Goal: Entertainment & Leisure: Consume media (video, audio)

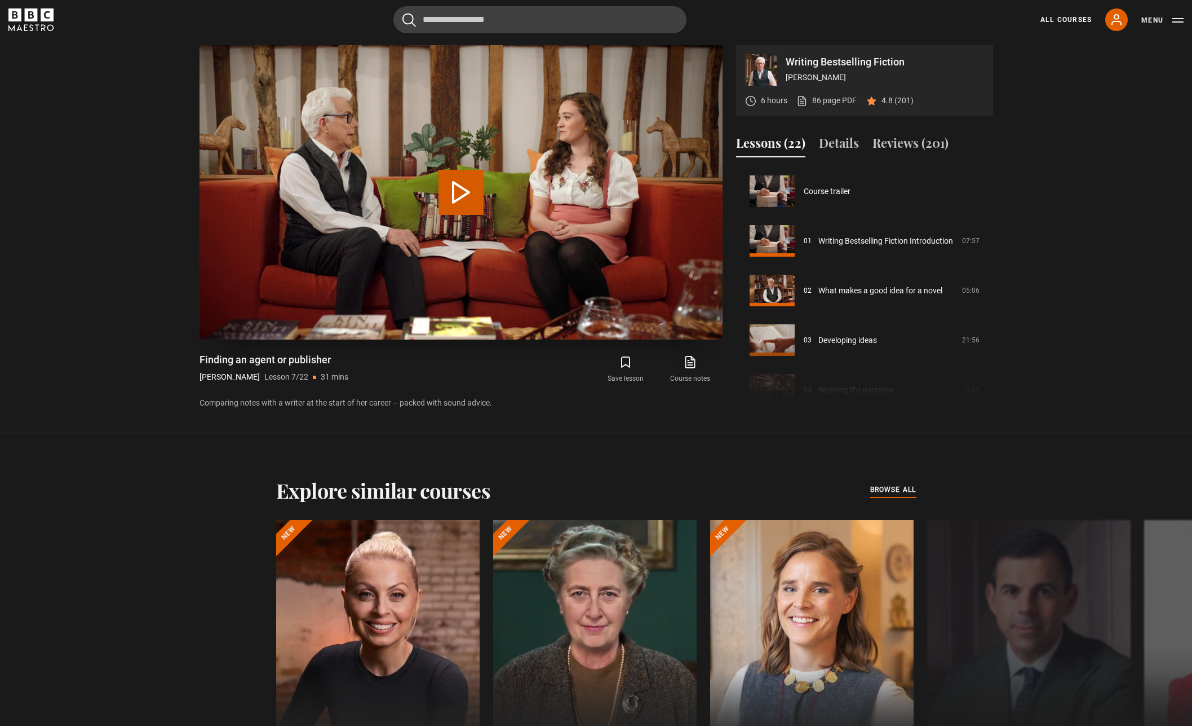
scroll to position [298, 0]
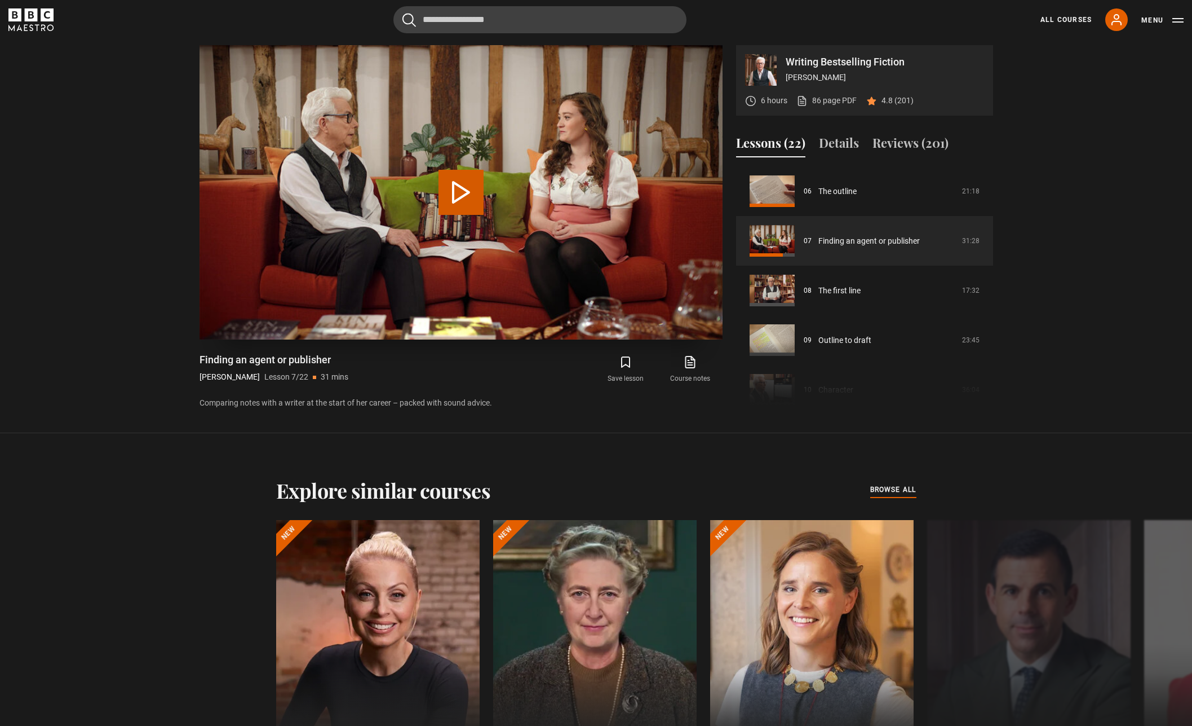
click at [459, 197] on button "Play Lesson Finding an agent or publisher" at bounding box center [461, 192] width 45 height 45
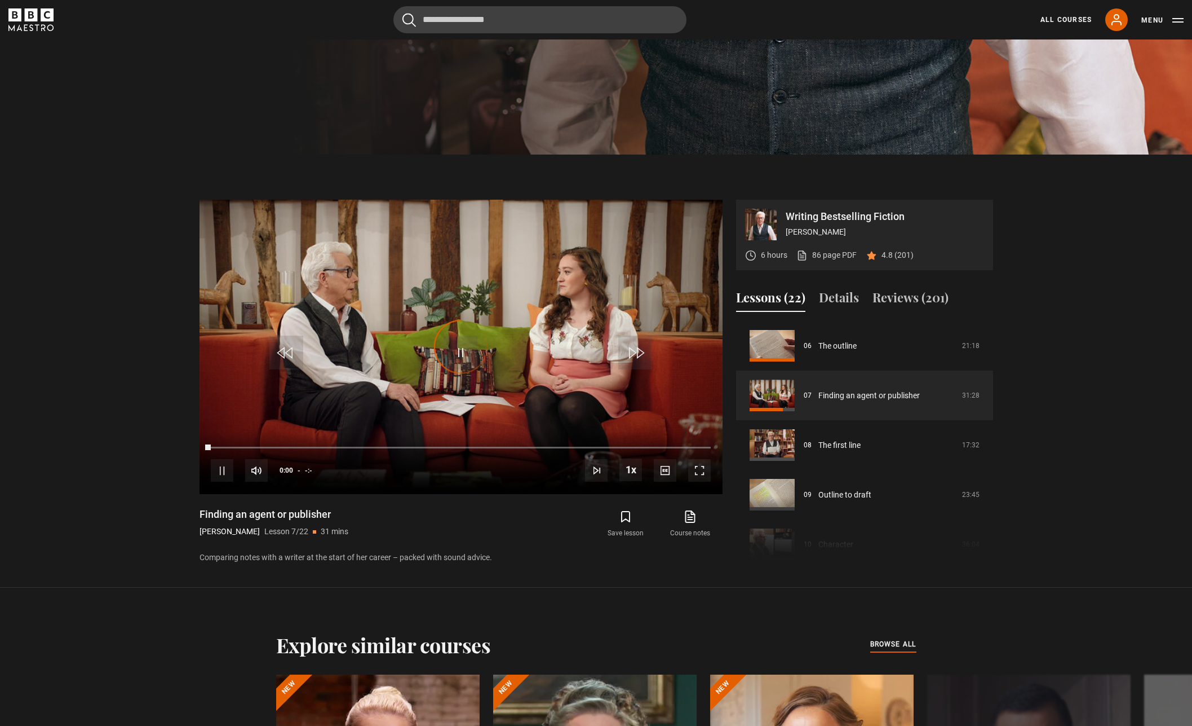
scroll to position [576, 0]
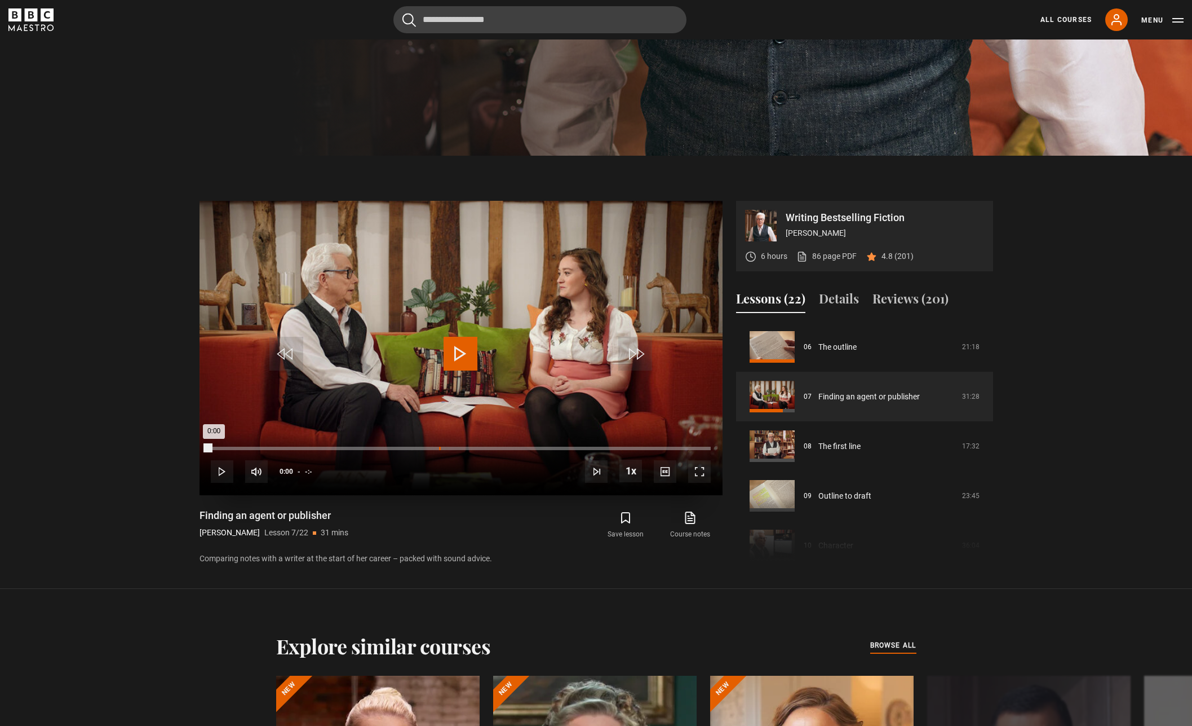
click at [439, 448] on div "-:-" at bounding box center [440, 447] width 2 height 3
click at [426, 451] on div "10s Skip Back 10 seconds Pause 10s Skip Forward 10 seconds Loaded : 0% -:- 0:00…" at bounding box center [461, 463] width 523 height 63
click at [429, 446] on div "10s Skip Back 10 seconds Pause 10s Skip Forward 10 seconds Loaded : 0% -:- 0:00…" at bounding box center [461, 463] width 523 height 63
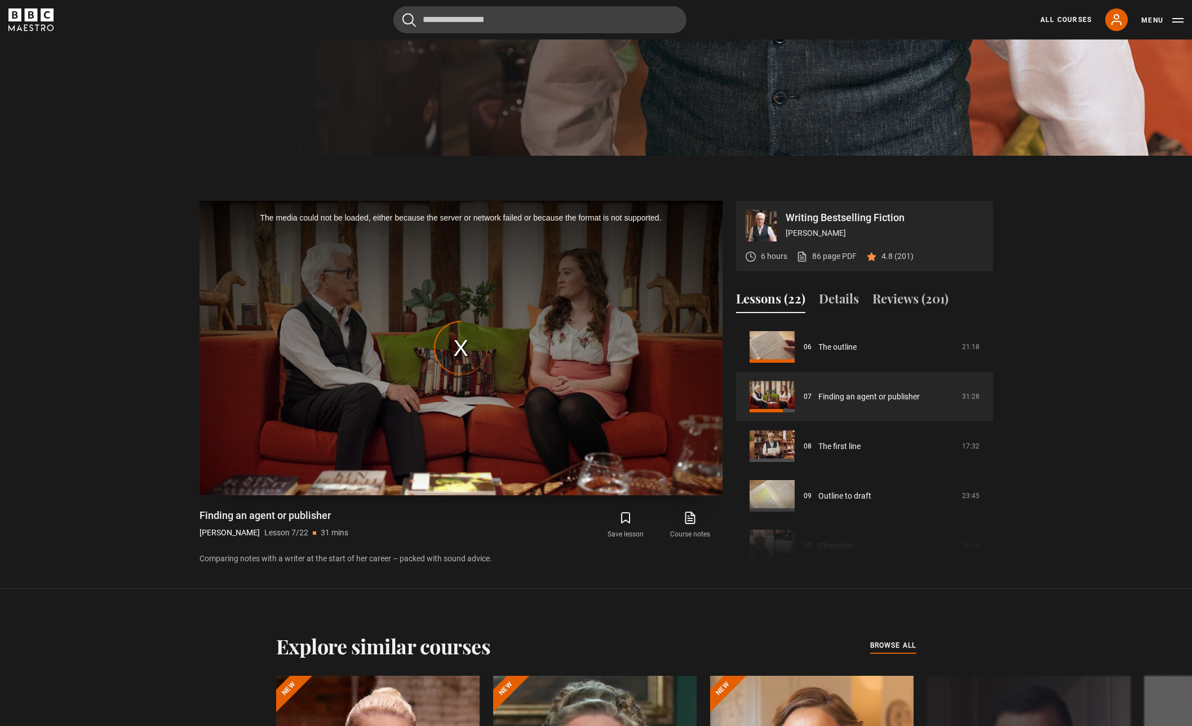
click at [462, 348] on div "The media could not be loaded, either because the server or network failed or b…" at bounding box center [461, 348] width 523 height 294
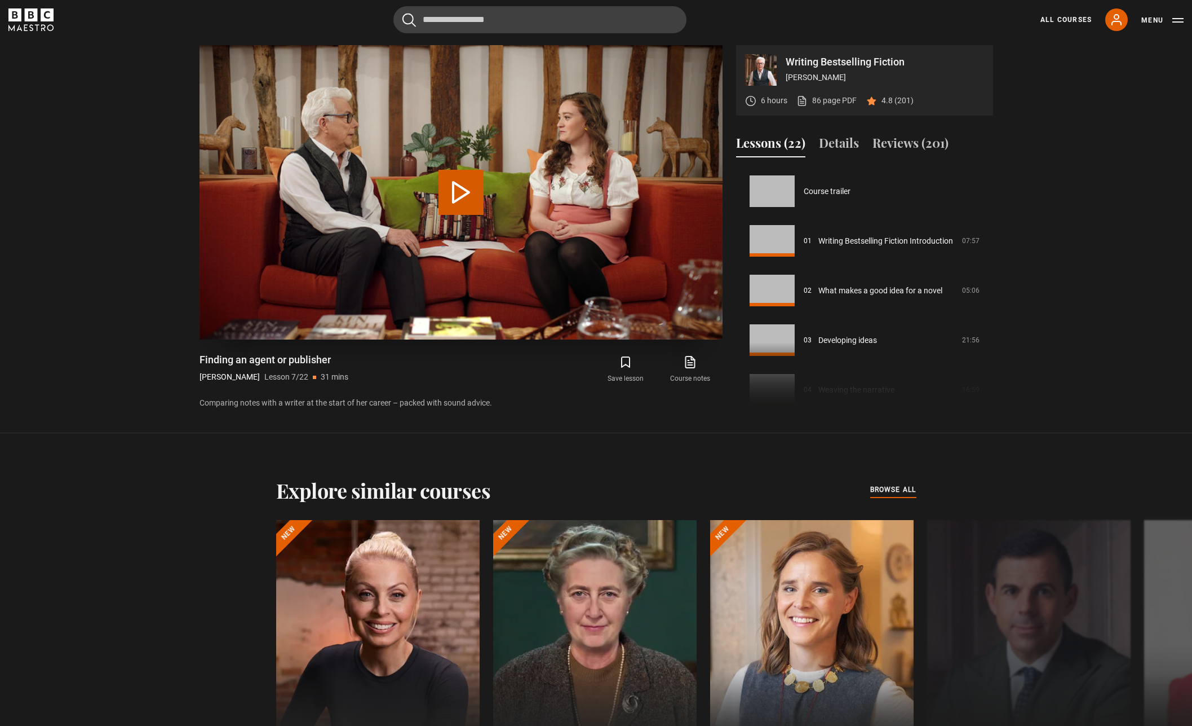
scroll to position [298, 0]
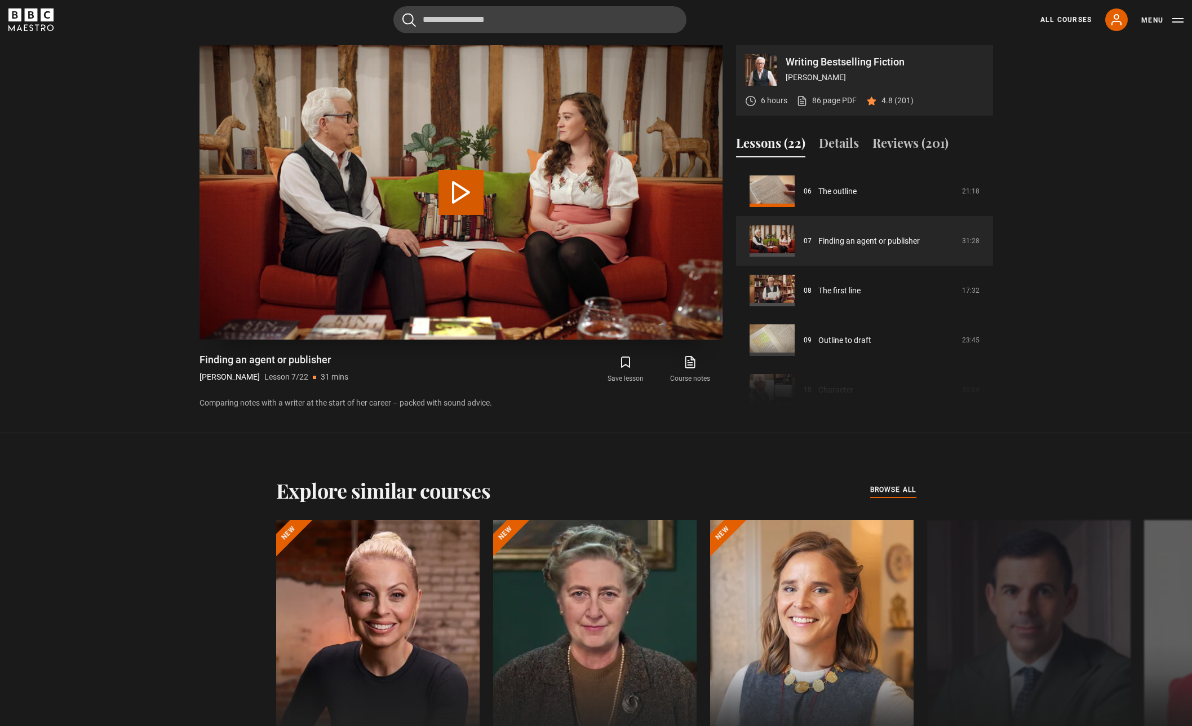
click at [456, 185] on button "Play Lesson Finding an agent or publisher" at bounding box center [461, 192] width 45 height 45
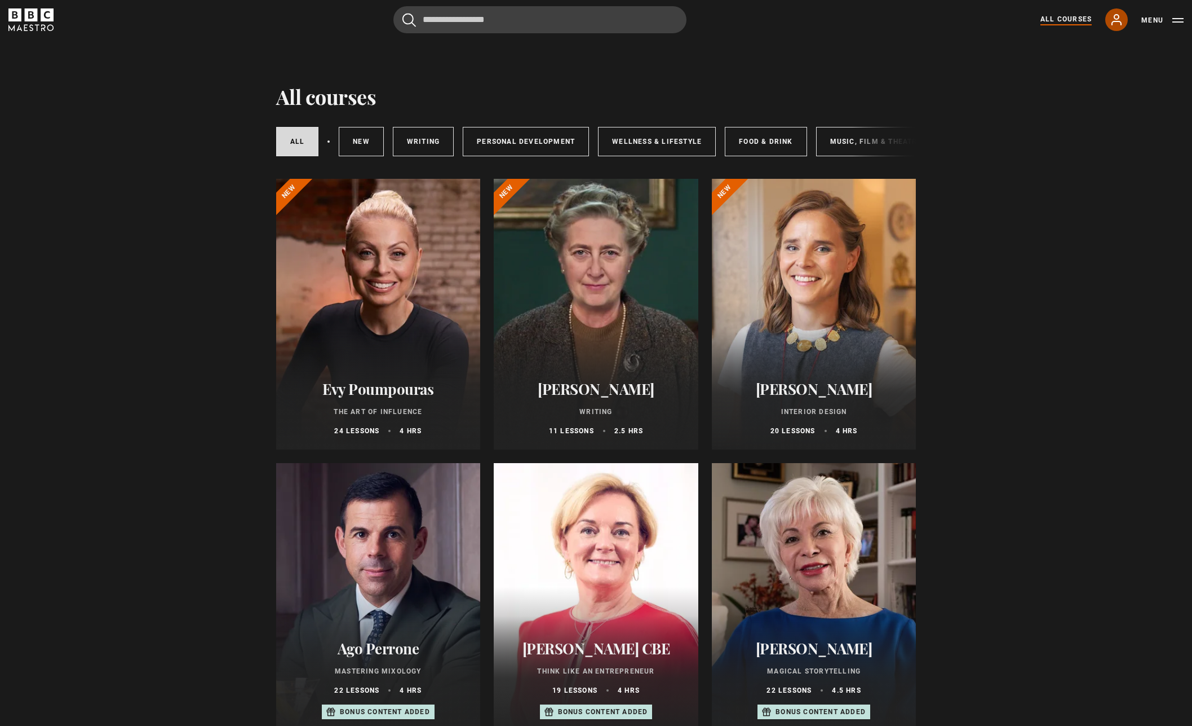
click at [1125, 21] on link "My Account" at bounding box center [1116, 19] width 23 height 23
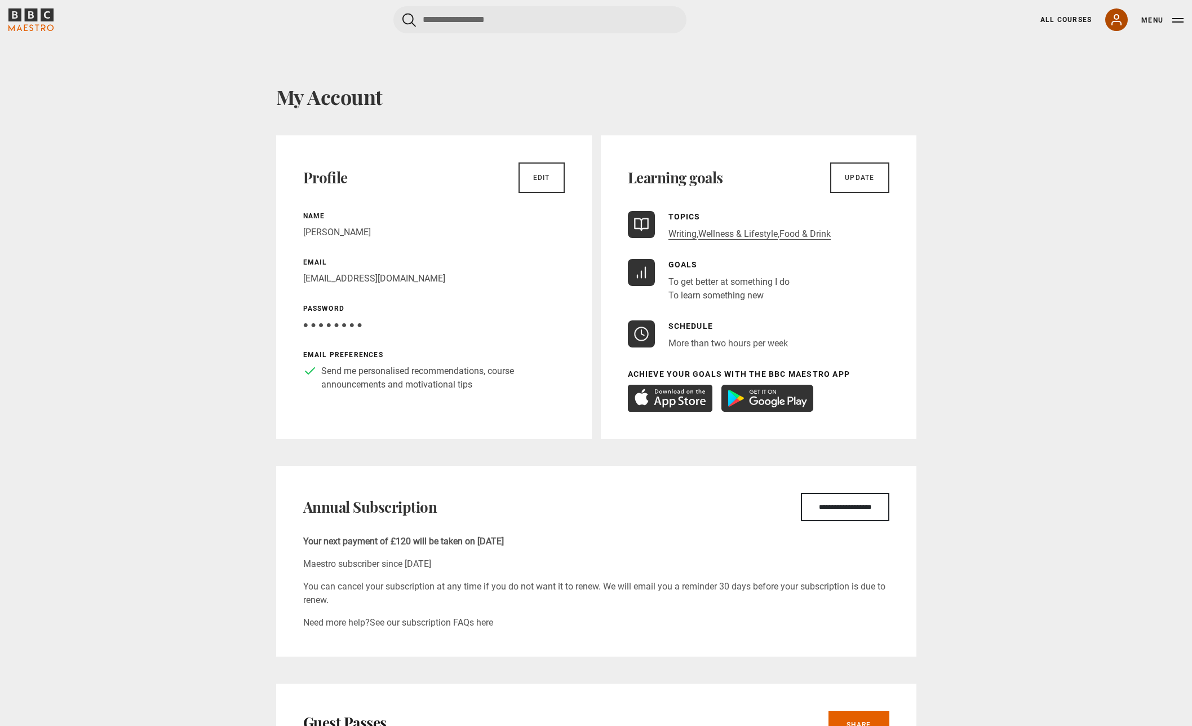
click at [1112, 20] on icon at bounding box center [1117, 20] width 14 height 14
click at [1075, 19] on link "All Courses" at bounding box center [1066, 20] width 51 height 10
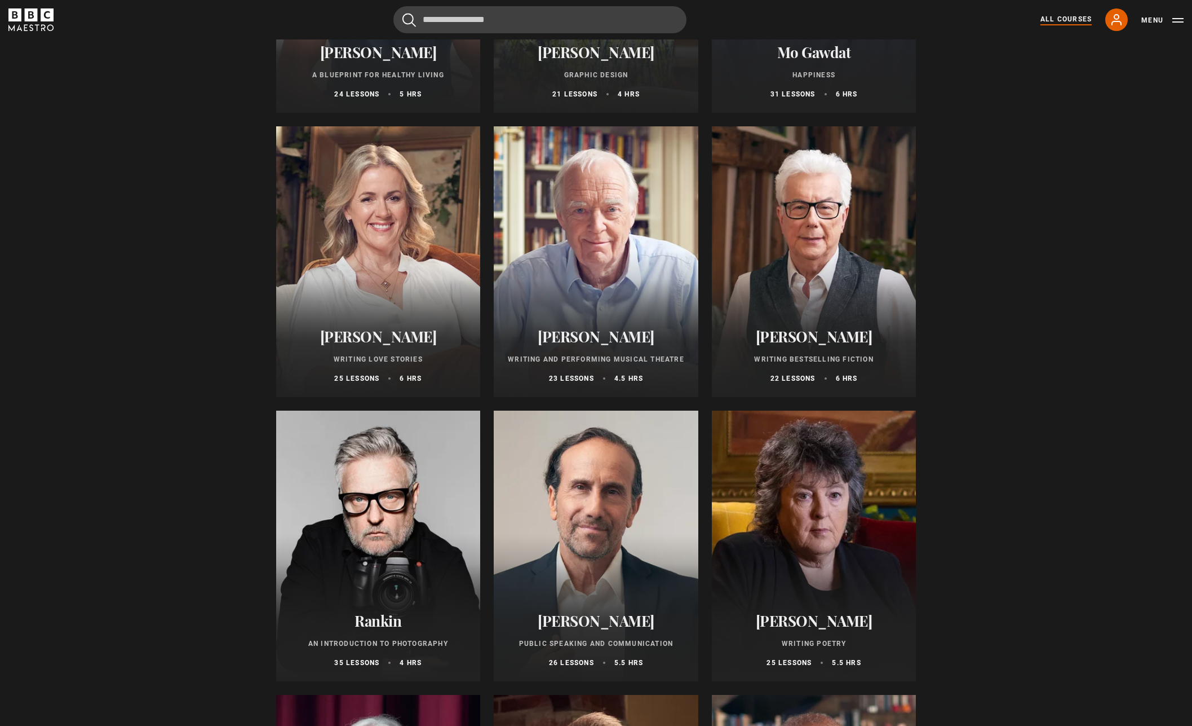
scroll to position [2048, 0]
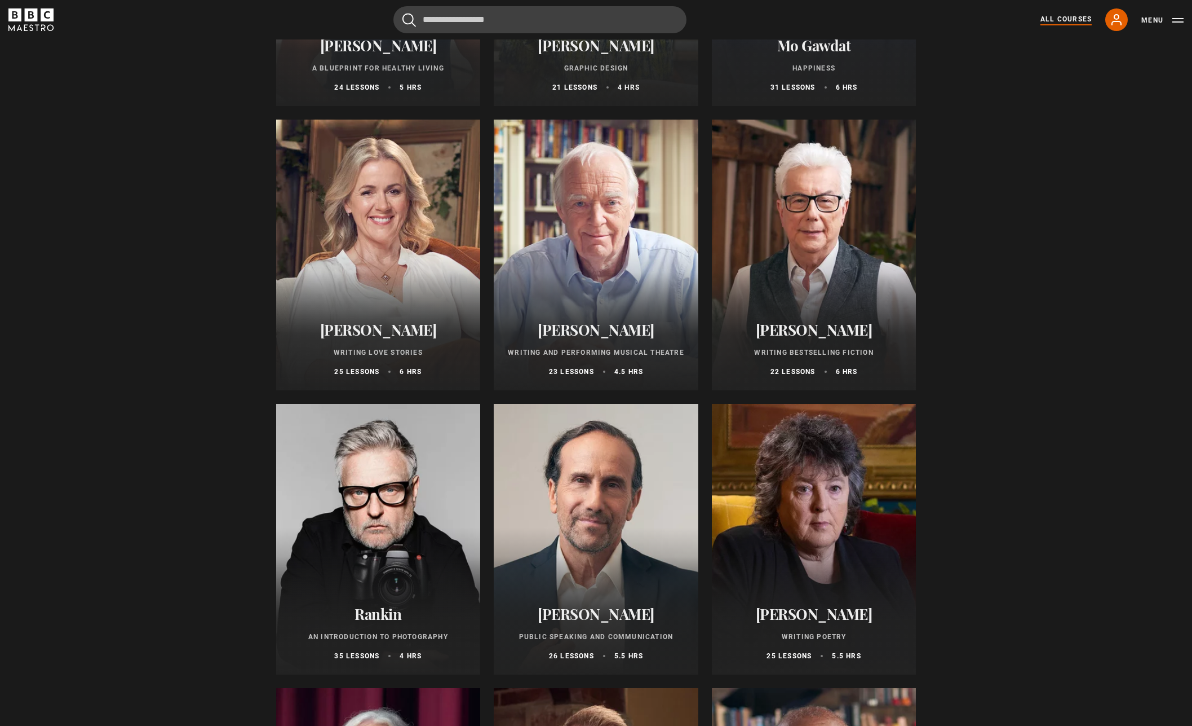
click at [812, 293] on div at bounding box center [814, 255] width 205 height 271
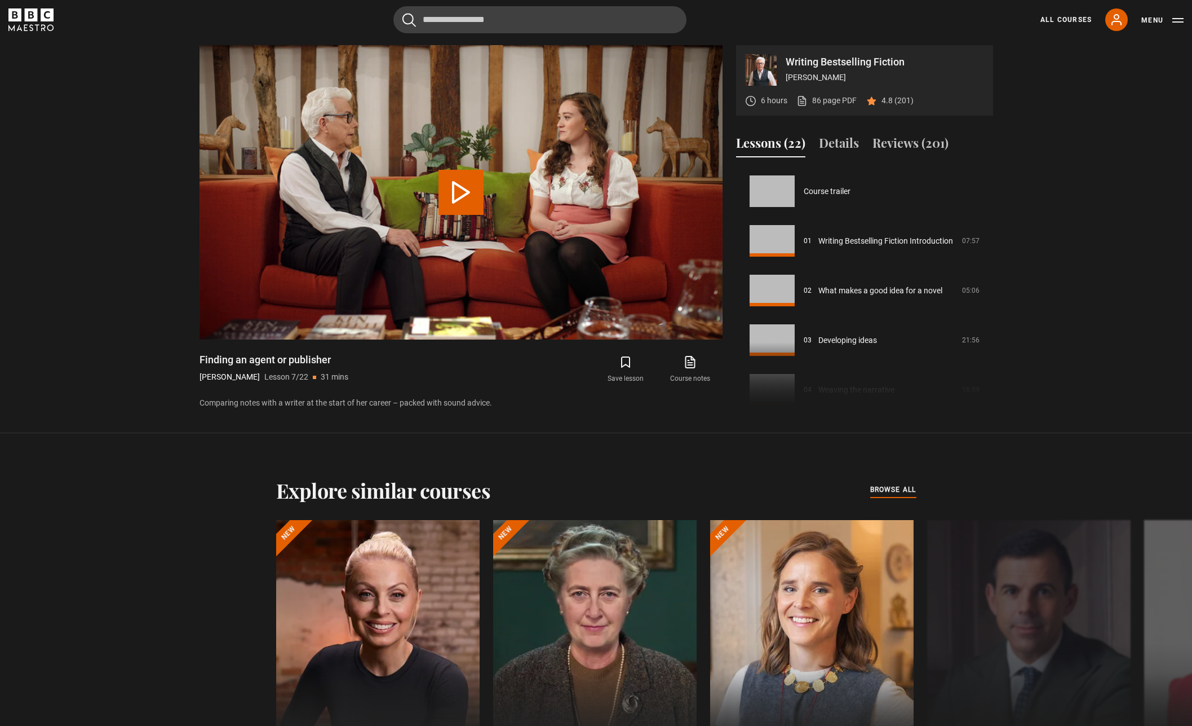
scroll to position [298, 0]
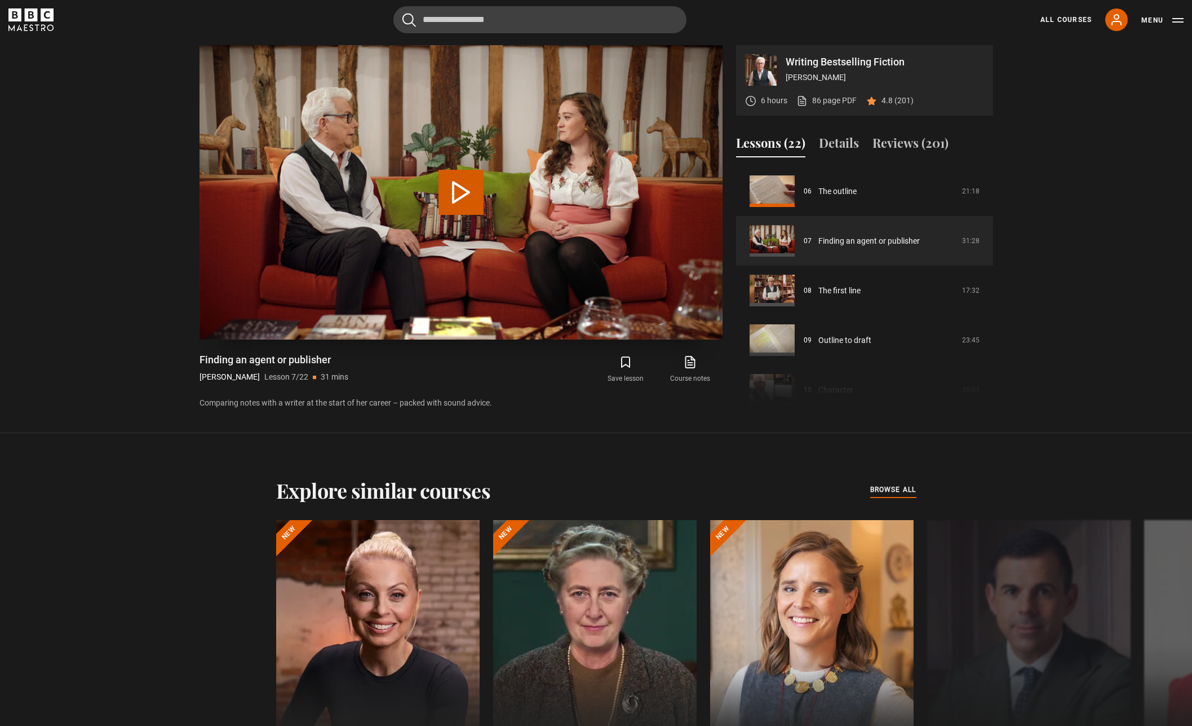
click at [458, 188] on button "Play Lesson Finding an agent or publisher" at bounding box center [461, 192] width 45 height 45
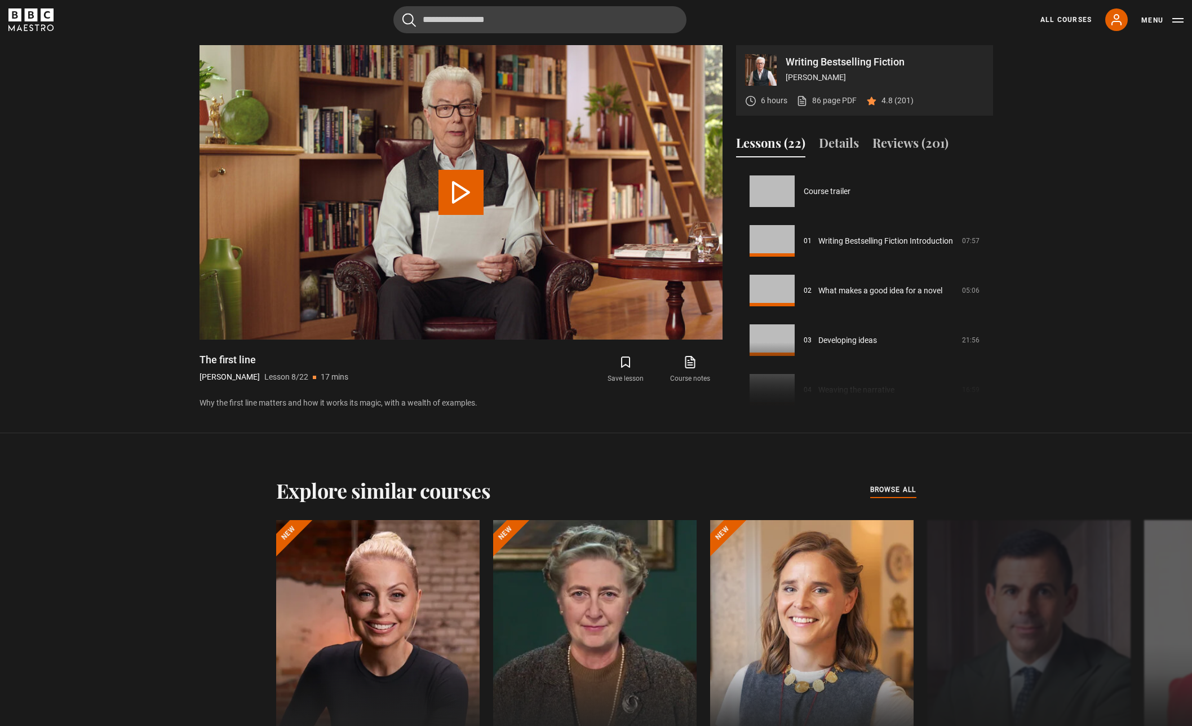
scroll to position [347, 0]
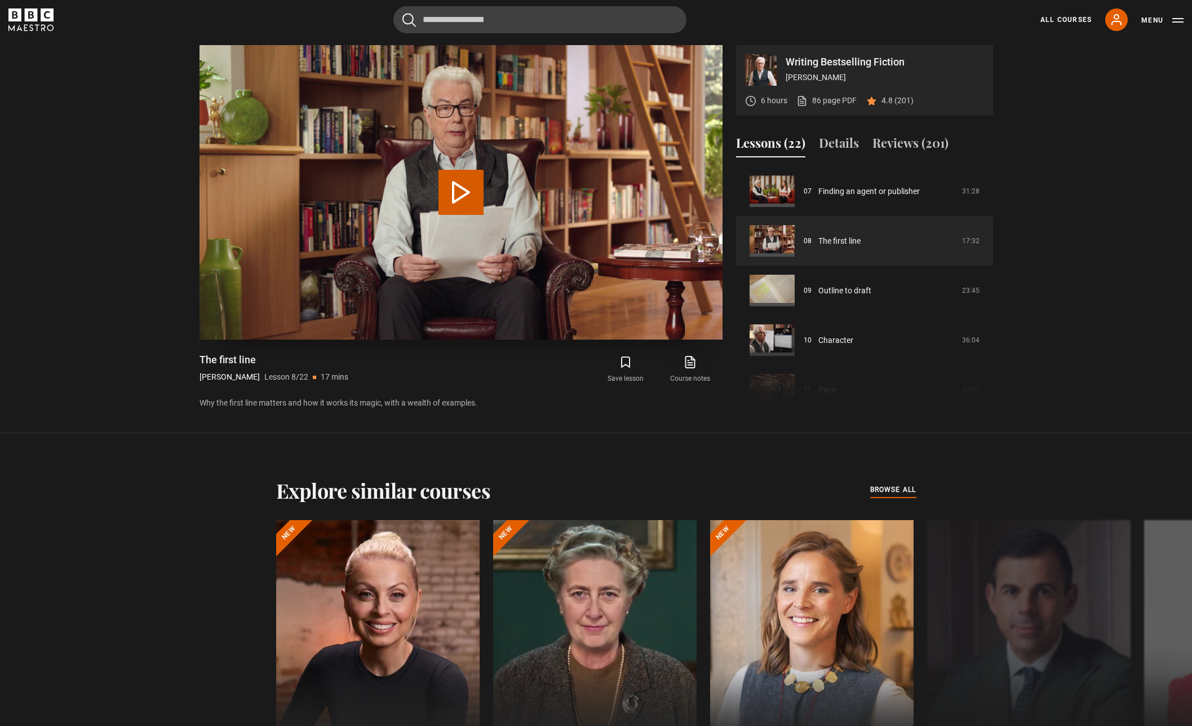
click at [460, 192] on button "Play Lesson The first line" at bounding box center [461, 192] width 45 height 45
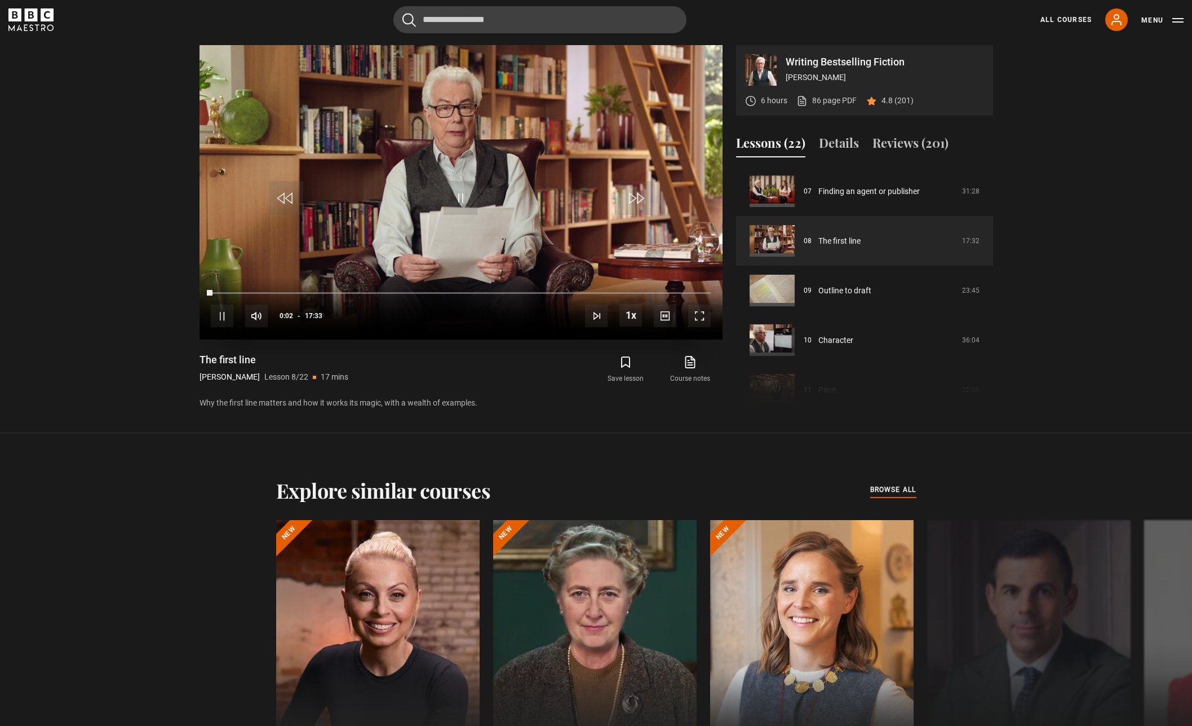
click at [461, 192] on span "Video Player" at bounding box center [461, 198] width 34 height 34
click at [862, 185] on link "Finding an agent or publisher" at bounding box center [869, 191] width 101 height 12
click at [861, 189] on link "Finding an agent or publisher" at bounding box center [869, 191] width 101 height 12
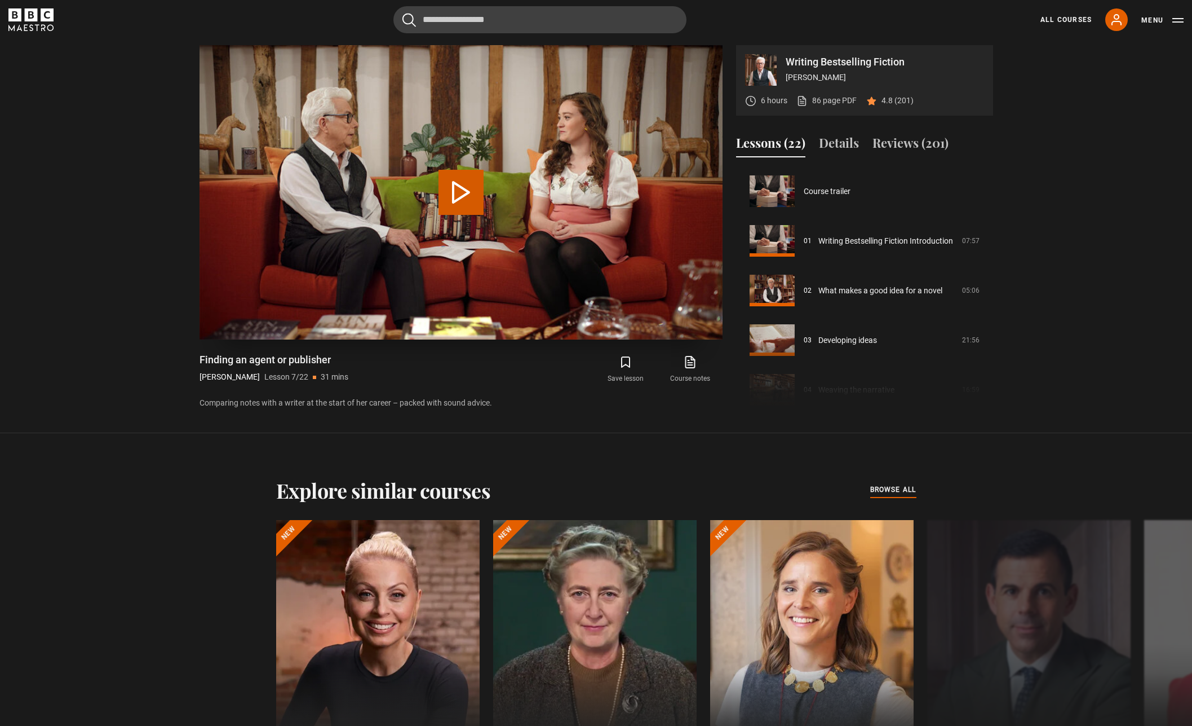
scroll to position [298, 0]
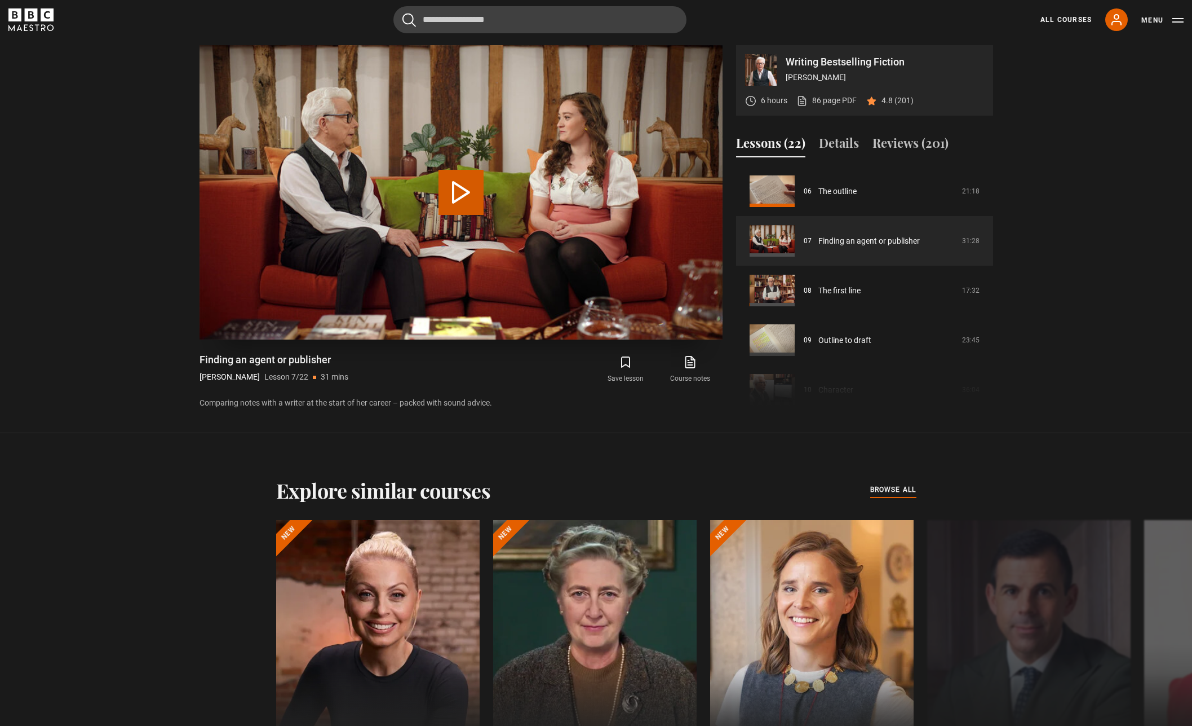
click at [462, 195] on button "Play Lesson Finding an agent or publisher" at bounding box center [461, 192] width 45 height 45
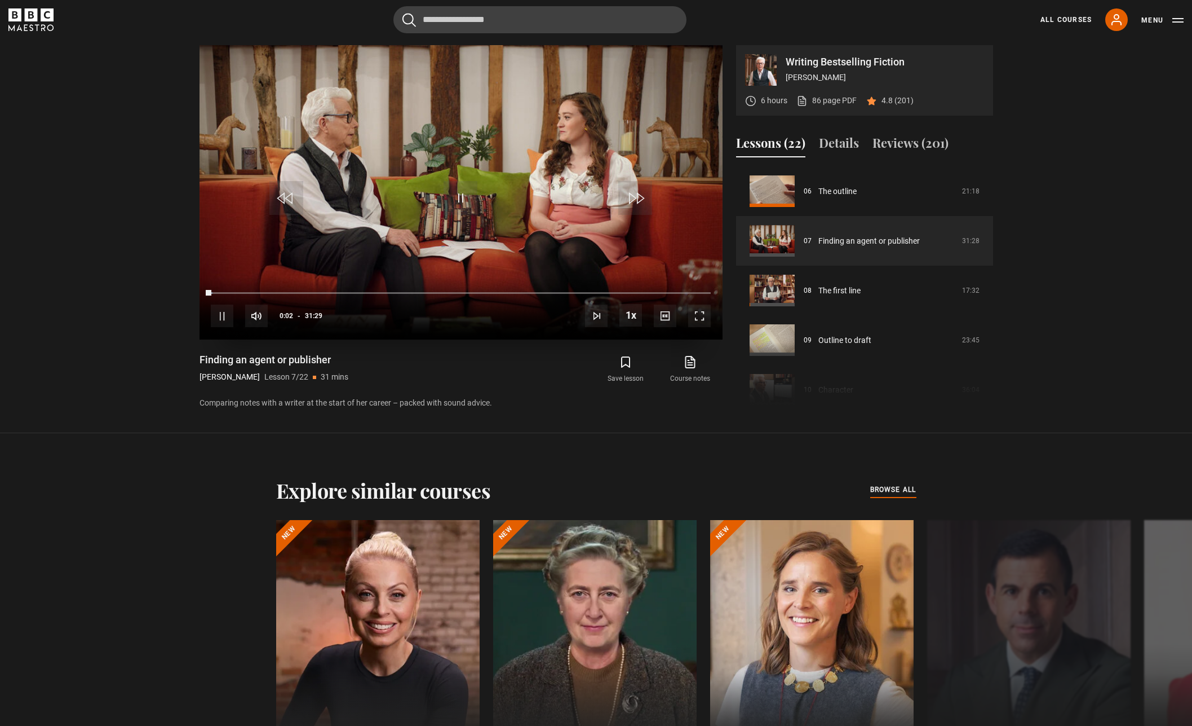
click at [486, 290] on div "10s Skip Back 10 seconds Pause 10s Skip Forward 10 seconds Loaded : 0.26% 17:03…" at bounding box center [461, 308] width 523 height 63
click at [493, 294] on div "17:46" at bounding box center [494, 292] width 2 height 3
click at [558, 293] on div "Loaded : 56.90% 21:51 17:49" at bounding box center [460, 292] width 499 height 3
click at [589, 292] on div "Loaded : 69.87% 23:50 21:54" at bounding box center [460, 292] width 499 height 3
click at [574, 293] on div "Loaded : 78.87% 22:55 22:55" at bounding box center [460, 292] width 499 height 3
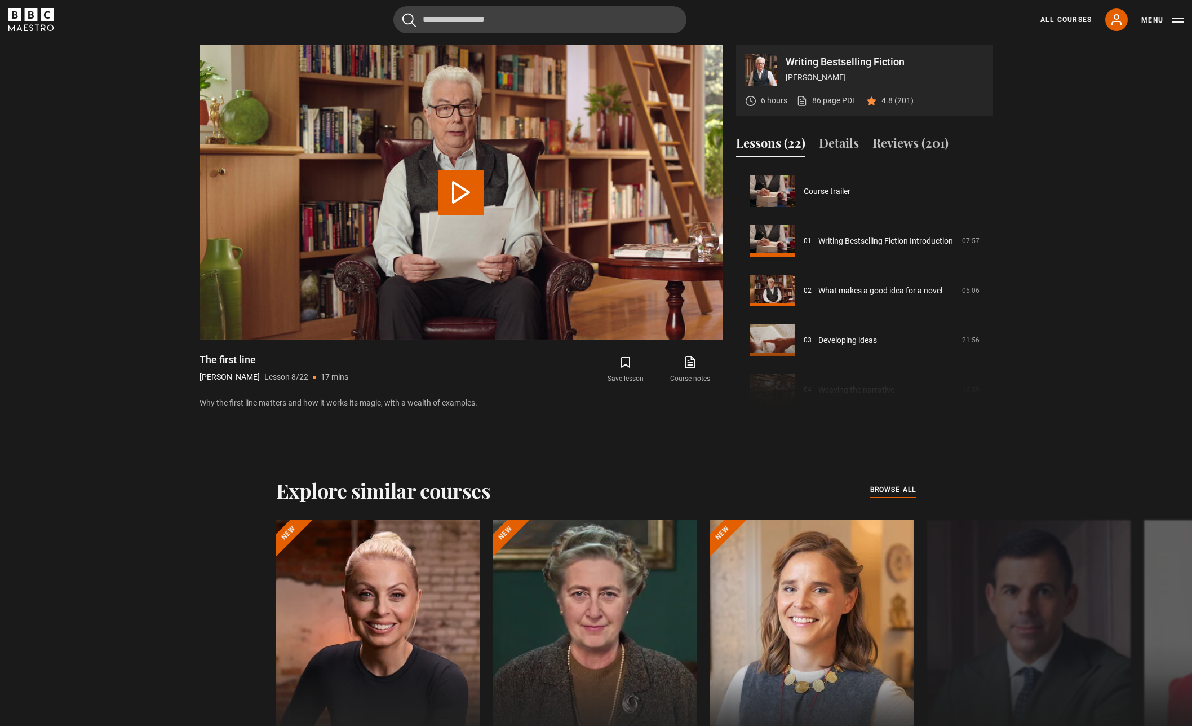
scroll to position [347, 0]
